Goal: Information Seeking & Learning: Learn about a topic

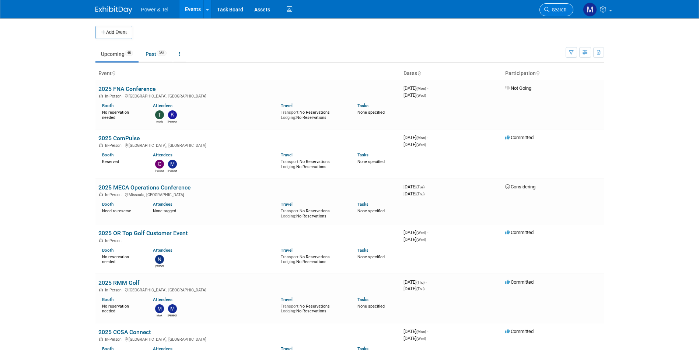
click at [226, 9] on span "Search" at bounding box center [557, 10] width 17 height 6
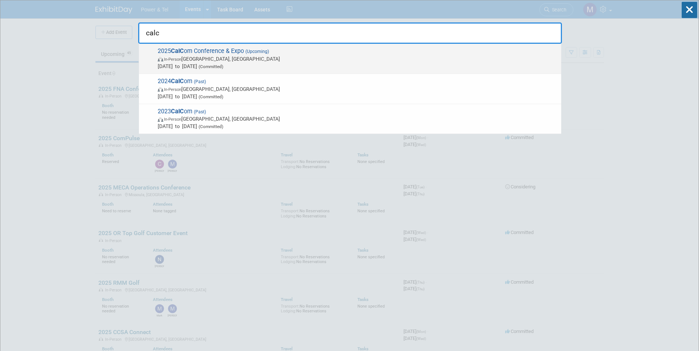
type input "calc"
click at [210, 53] on span "2025 CalC om Conference & Expo (Upcoming) In-Person [GEOGRAPHIC_DATA], [GEOGRAP…" at bounding box center [356, 59] width 402 height 22
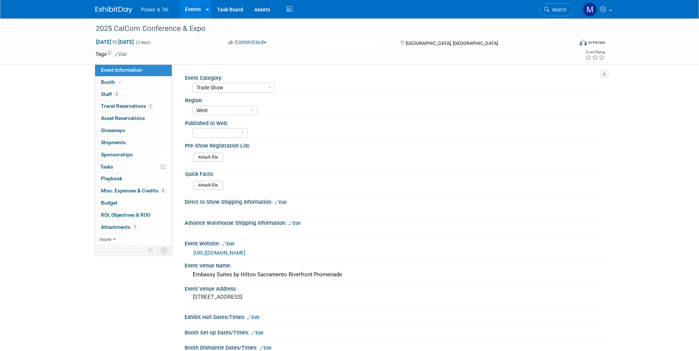
select select "Trade Show"
select select "West"
click at [108, 85] on link "Booth" at bounding box center [133, 83] width 77 height 12
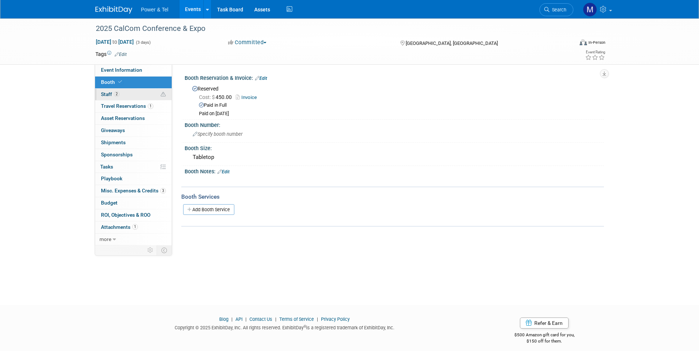
click at [112, 99] on link "2 Staff 2" at bounding box center [133, 95] width 77 height 12
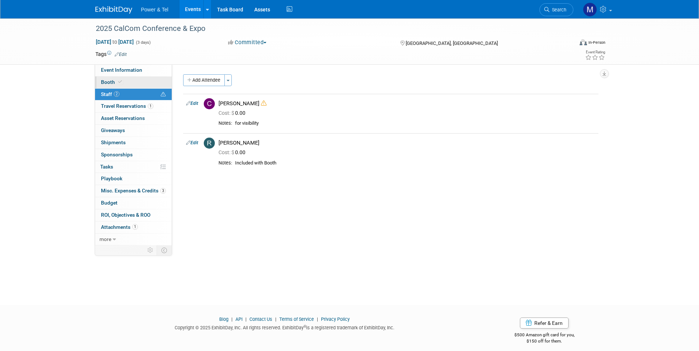
click at [116, 87] on link "Booth" at bounding box center [133, 83] width 77 height 12
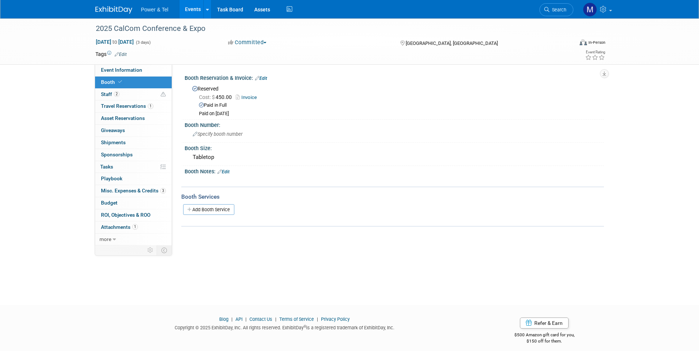
click at [256, 98] on link "Invoice" at bounding box center [248, 98] width 25 height 6
click at [555, 14] on link "Search" at bounding box center [556, 9] width 34 height 13
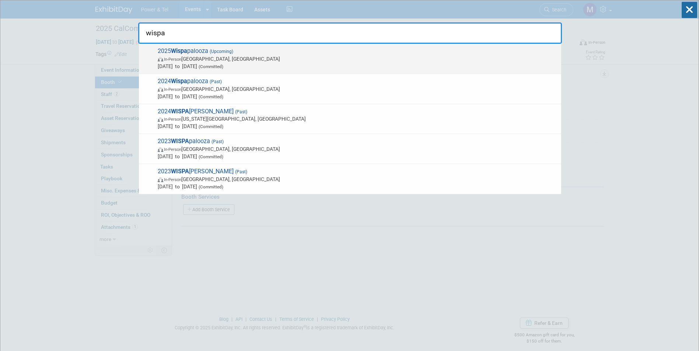
type input "wispa"
click at [397, 56] on span "In-Person Las Vegas, NV" at bounding box center [358, 58] width 400 height 7
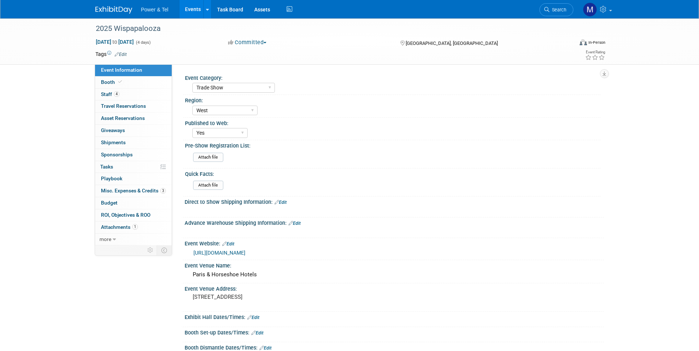
select select "Trade Show"
select select "West"
select select "Yes"
click at [143, 94] on link "4 Staff 4" at bounding box center [133, 95] width 77 height 12
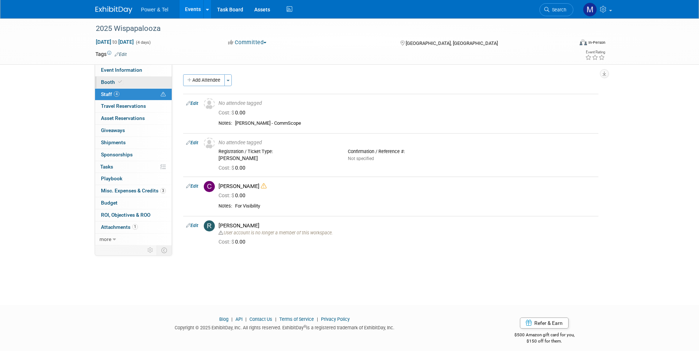
click at [156, 82] on link "Booth" at bounding box center [133, 83] width 77 height 12
